Goal: Transaction & Acquisition: Purchase product/service

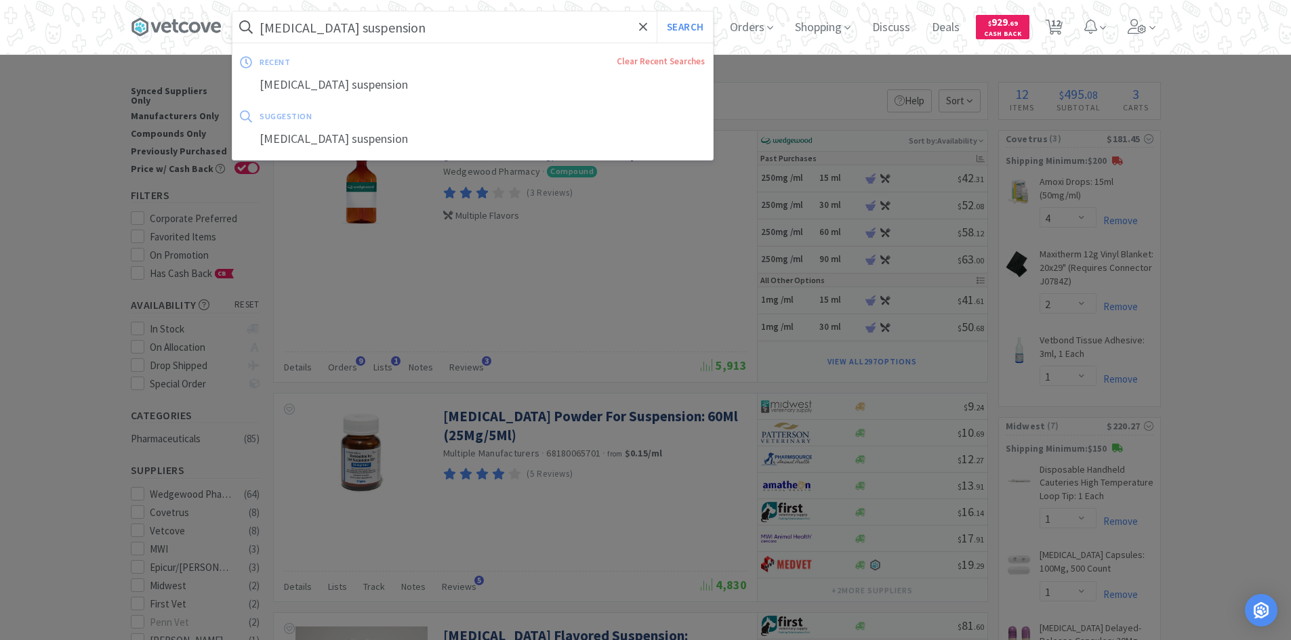
select select "4"
select select "2"
select select "1"
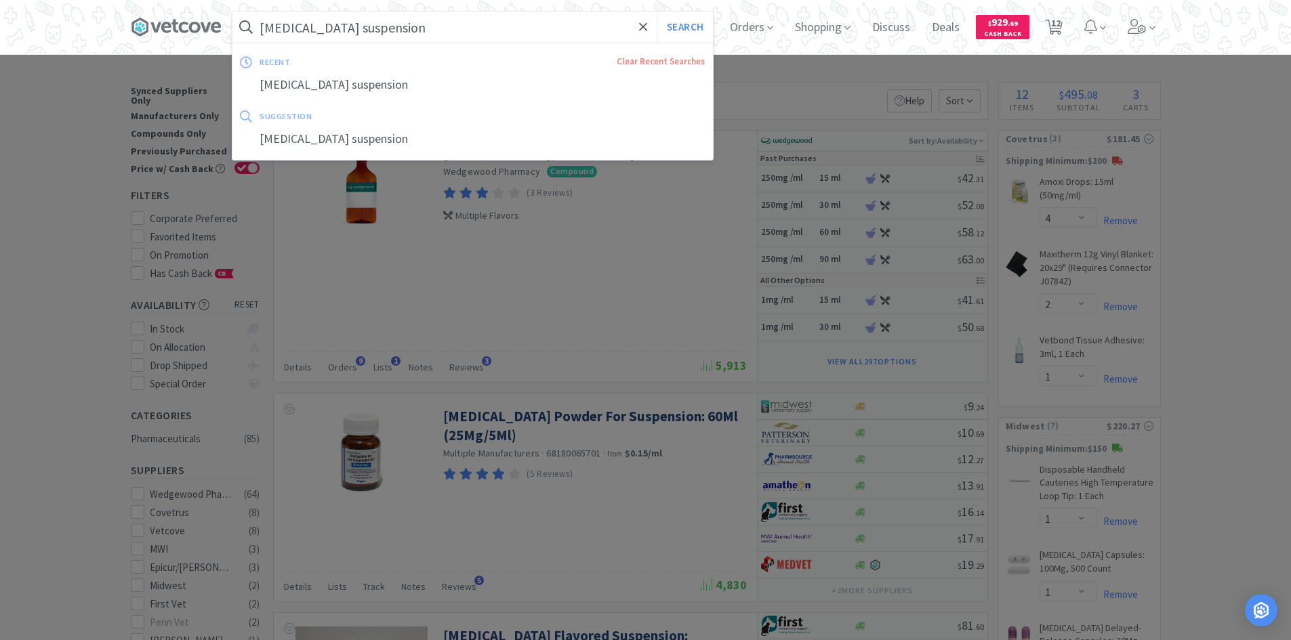
select select "2"
select select "3"
select select "1"
select select "2"
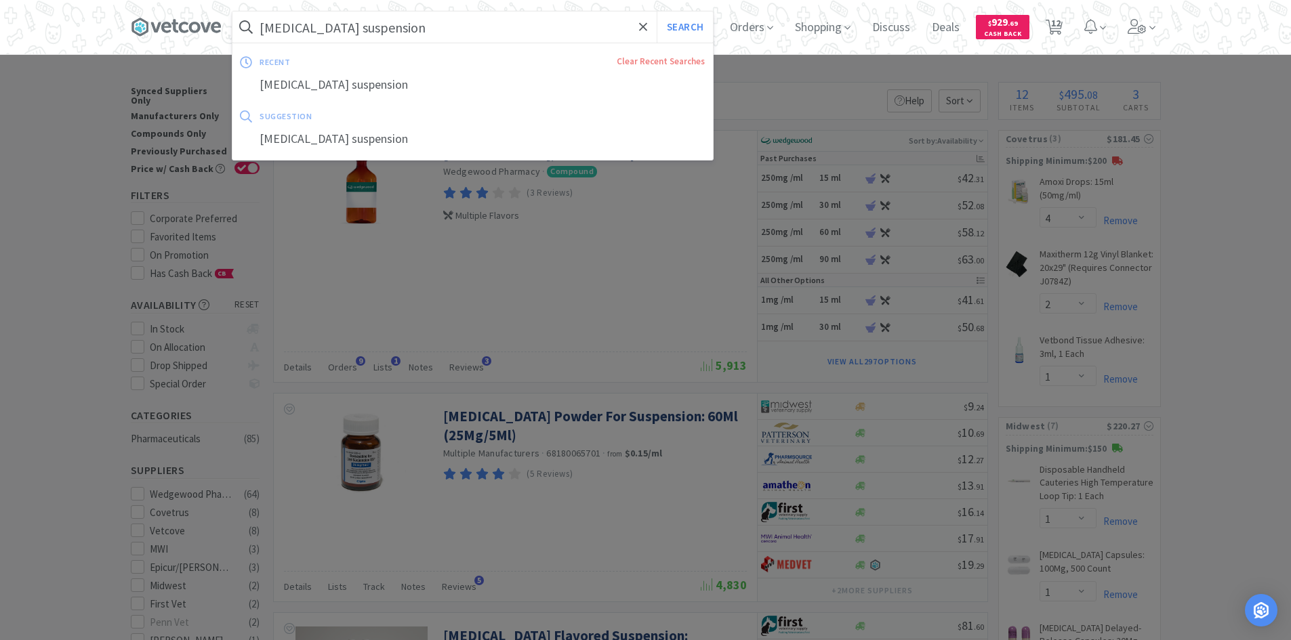
select select "4"
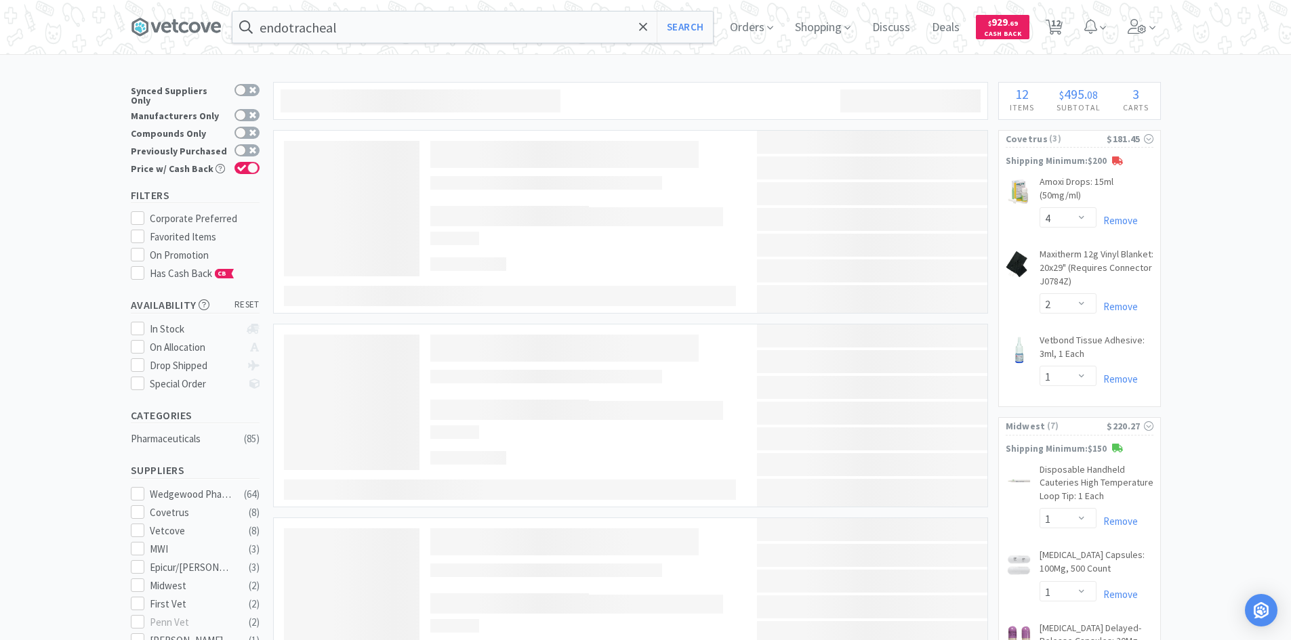
click at [565, 37] on input "endotracheal" at bounding box center [472, 27] width 480 height 31
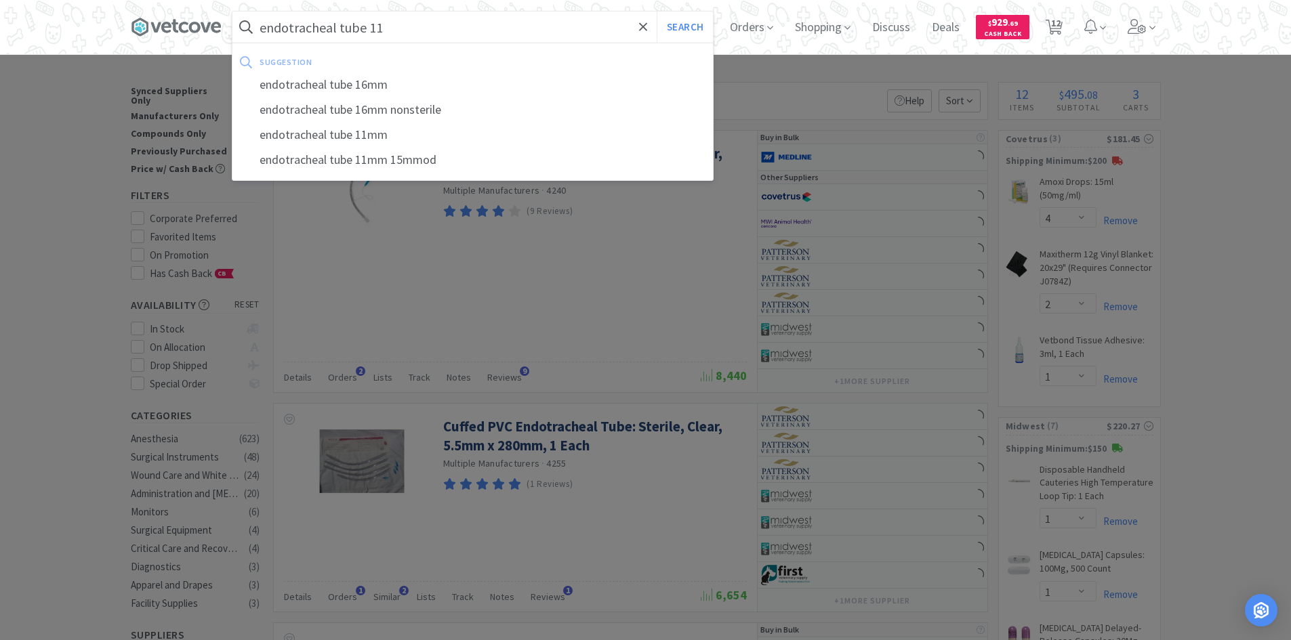
type input "endotracheal tube 11"
click at [657, 12] on button "Search" at bounding box center [685, 27] width 56 height 31
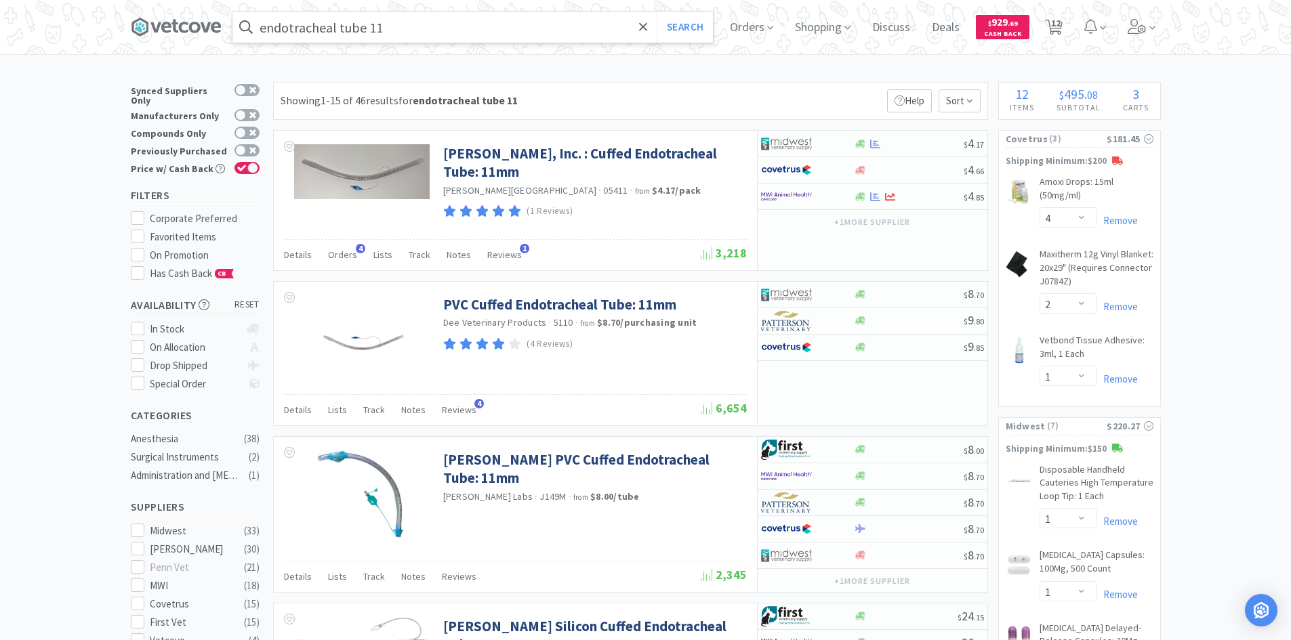
click at [476, 33] on input "endotracheal tube 11" at bounding box center [472, 27] width 480 height 31
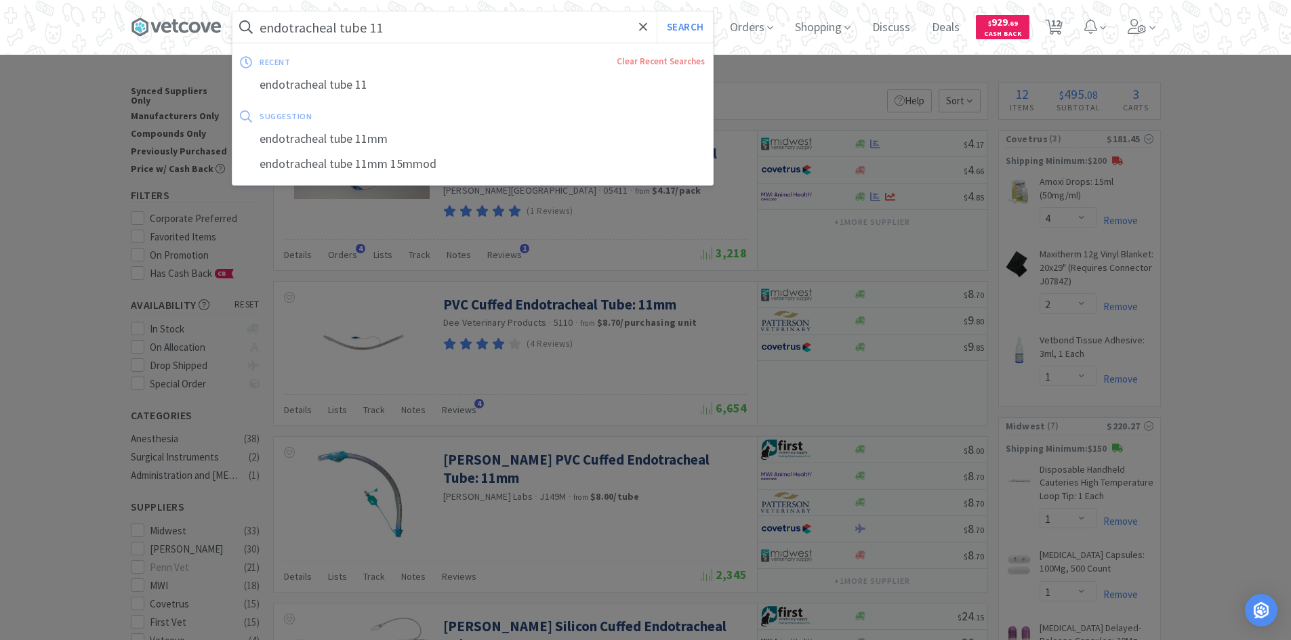
click at [1189, 256] on div at bounding box center [645, 320] width 1291 height 640
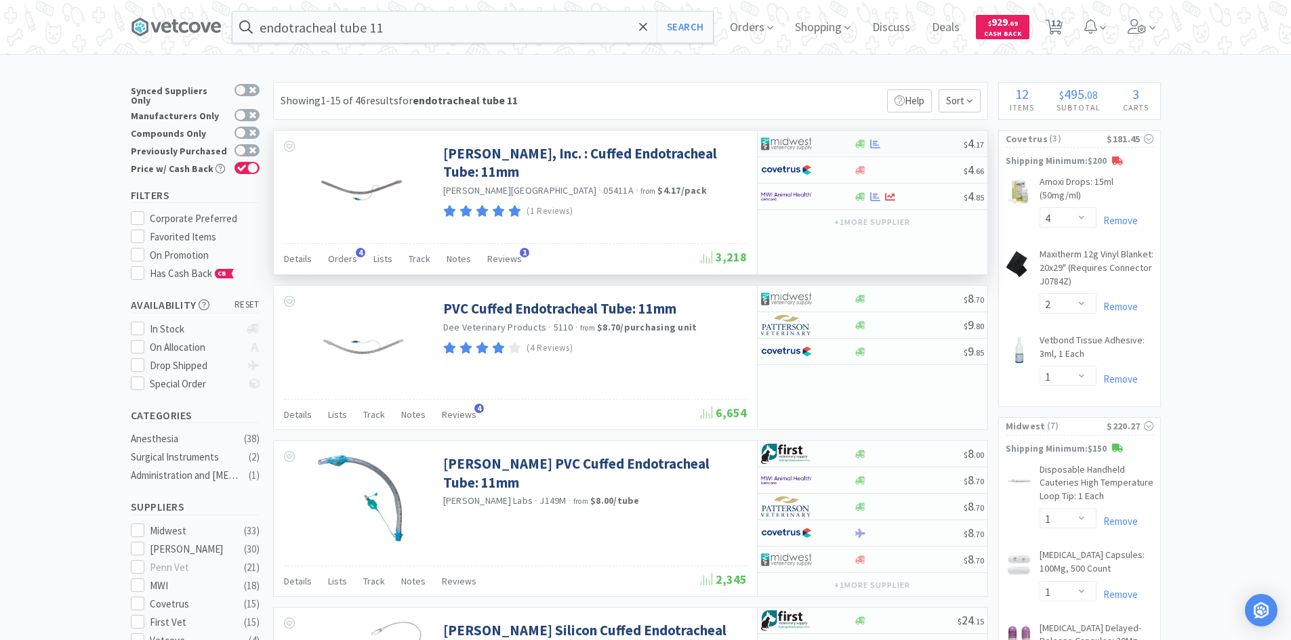
click at [829, 145] on div at bounding box center [798, 143] width 75 height 23
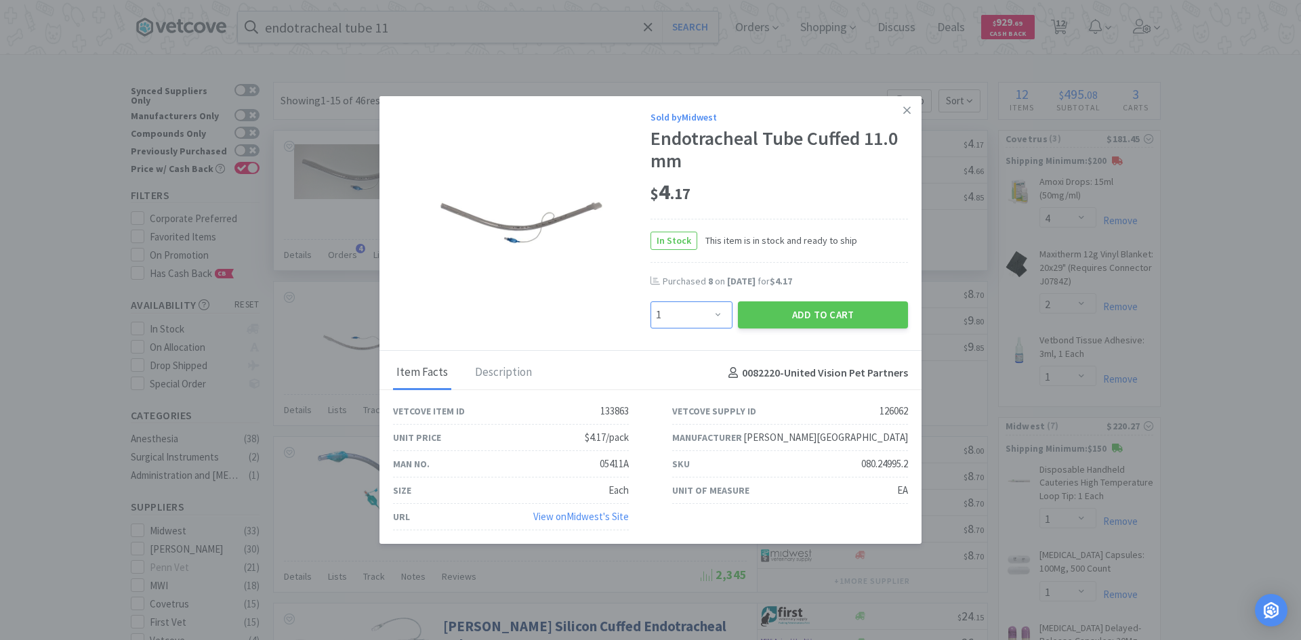
click at [710, 314] on select "Enter Quantity 1 2 3 4 5 6 7 8 9 10 11 12 13 14 15 16 17 18 19 20 Enter Quantity" at bounding box center [692, 315] width 82 height 27
select select "6"
click at [651, 302] on select "Enter Quantity 1 2 3 4 5 6 7 8 9 10 11 12 13 14 15 16 17 18 19 20 Enter Quantity" at bounding box center [692, 315] width 82 height 27
click at [798, 312] on button "Add to Cart" at bounding box center [823, 315] width 170 height 27
select select "6"
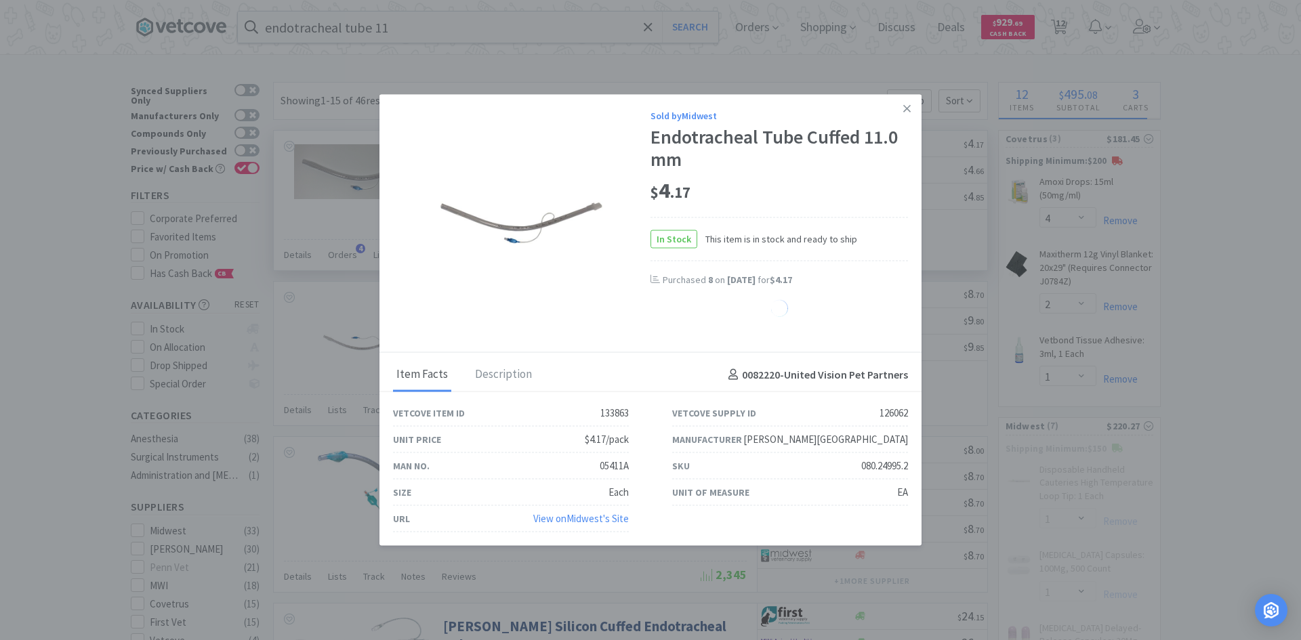
select select "1"
select select "2"
select select "3"
select select "1"
select select "2"
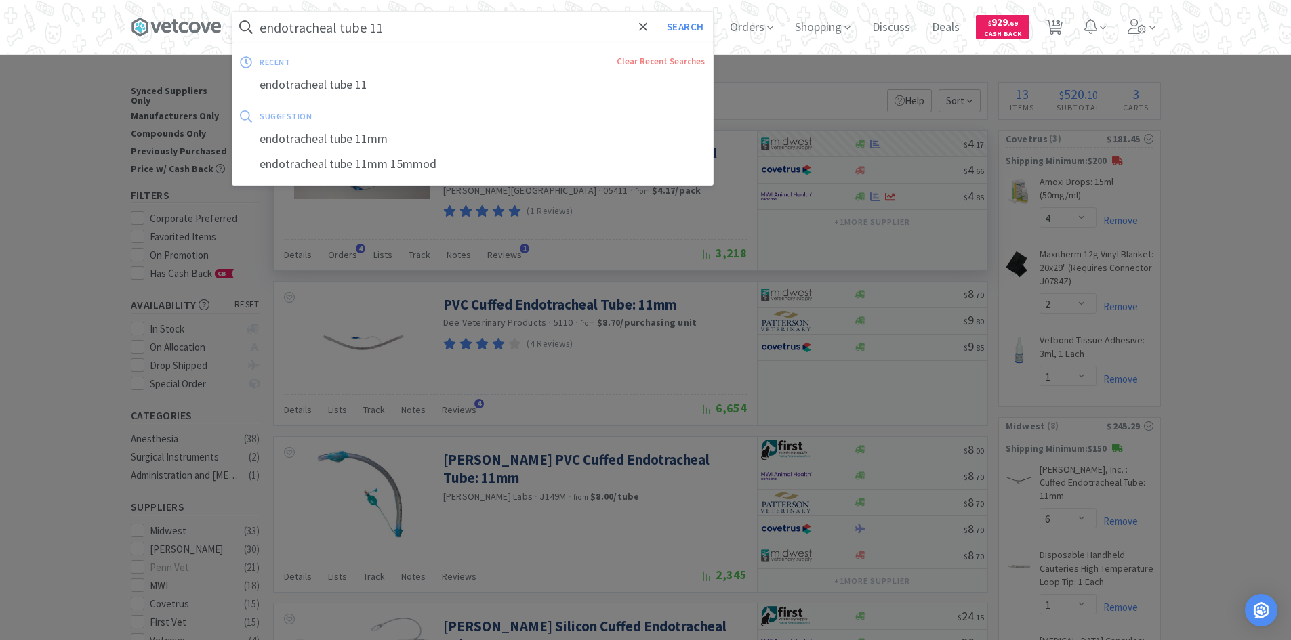
click at [417, 24] on input "endotracheal tube 11" at bounding box center [472, 27] width 480 height 31
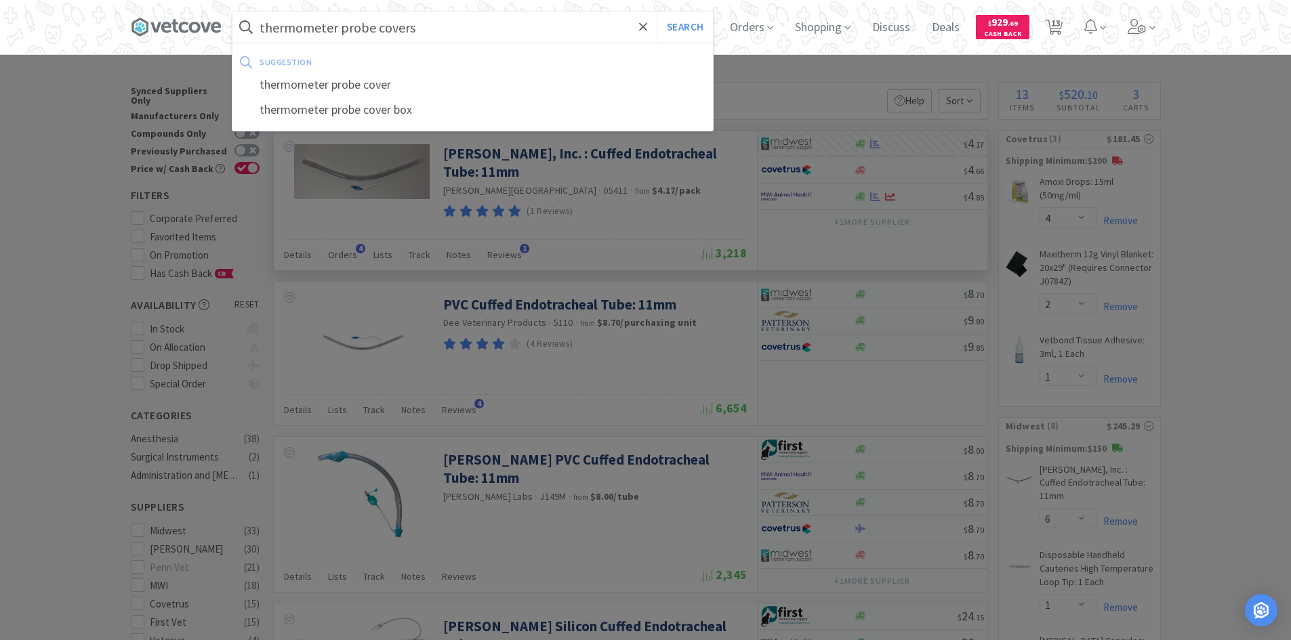
type input "thermometer probe covers"
click at [657, 12] on button "Search" at bounding box center [685, 27] width 56 height 31
